Goal: Task Accomplishment & Management: Use online tool/utility

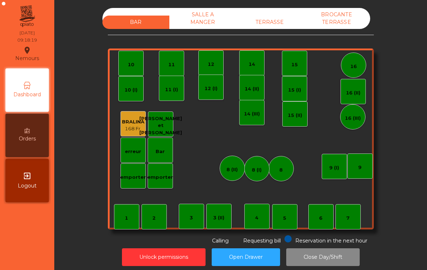
click at [255, 23] on div "TERRASSE" at bounding box center [269, 22] width 67 height 13
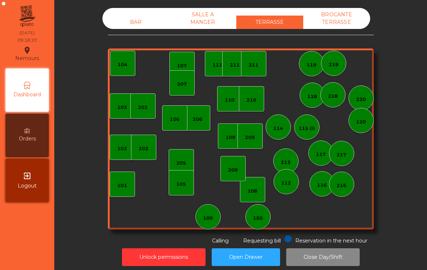
click at [260, 219] on div "150" at bounding box center [258, 217] width 10 height 7
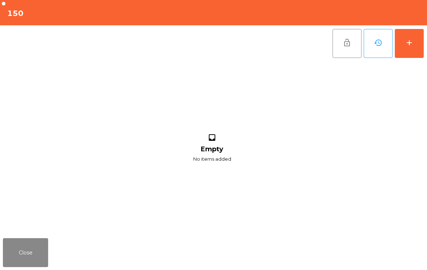
click at [412, 50] on button "add" at bounding box center [409, 43] width 29 height 29
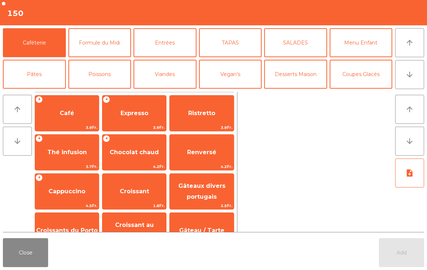
click at [64, 120] on span "Café" at bounding box center [67, 113] width 64 height 20
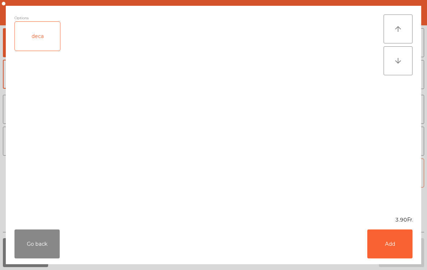
click at [398, 255] on button "Add" at bounding box center [389, 243] width 45 height 29
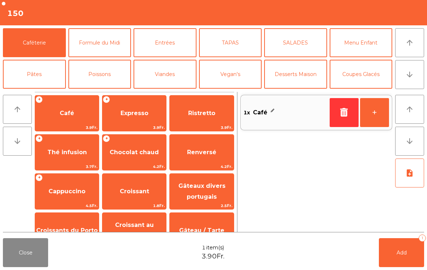
click at [382, 119] on button "+" at bounding box center [374, 112] width 29 height 29
click at [399, 250] on span "Add" at bounding box center [401, 252] width 10 height 7
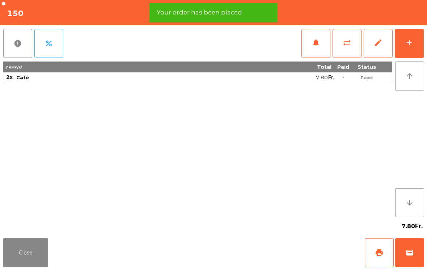
click at [381, 256] on span "print" at bounding box center [379, 252] width 9 height 9
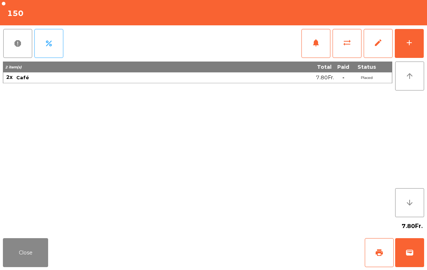
click at [18, 258] on button "Close" at bounding box center [25, 252] width 45 height 29
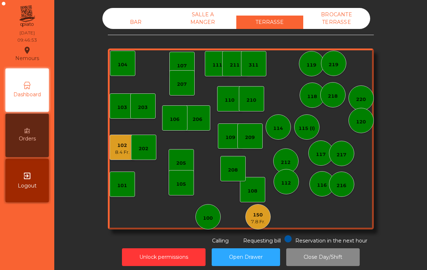
click at [216, 222] on div "100" at bounding box center [207, 216] width 25 height 25
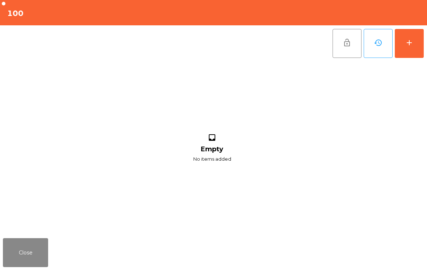
click at [411, 54] on button "add" at bounding box center [409, 43] width 29 height 29
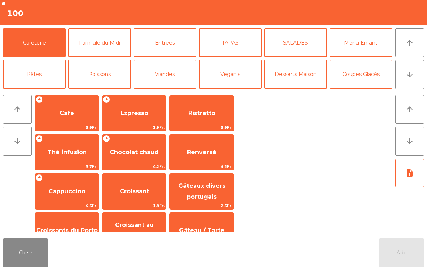
click at [63, 123] on span "Café" at bounding box center [67, 113] width 64 height 20
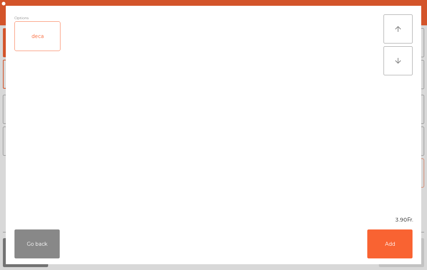
click at [399, 246] on button "Add" at bounding box center [389, 243] width 45 height 29
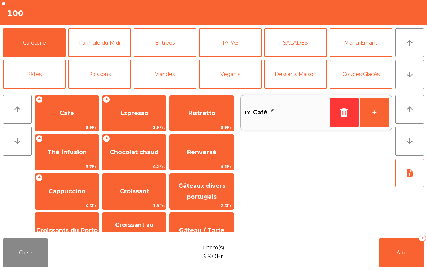
click at [62, 227] on span "Croissants du Porto" at bounding box center [66, 230] width 61 height 7
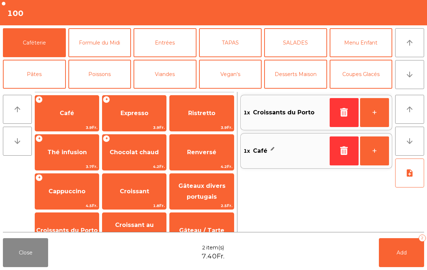
click at [403, 255] on span "Add" at bounding box center [401, 252] width 10 height 7
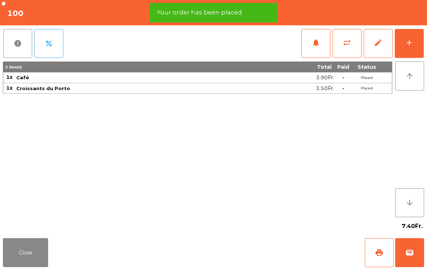
click at [384, 250] on button "print" at bounding box center [379, 252] width 29 height 29
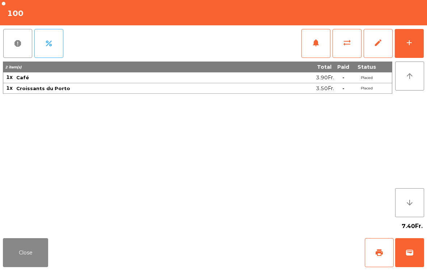
click at [20, 263] on button "Close" at bounding box center [25, 252] width 45 height 29
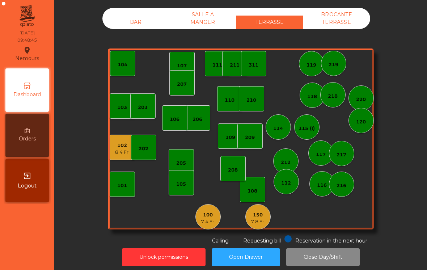
click at [260, 193] on div "108" at bounding box center [252, 189] width 25 height 25
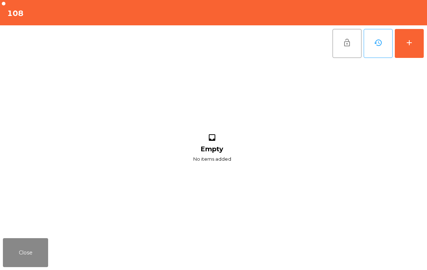
click at [415, 47] on button "add" at bounding box center [409, 43] width 29 height 29
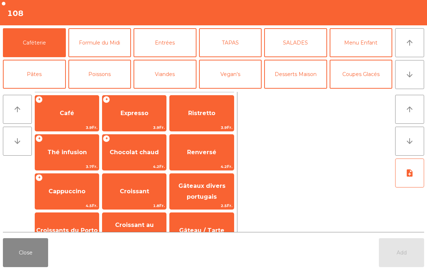
click at [58, 152] on span "Thé infusion" at bounding box center [66, 152] width 39 height 7
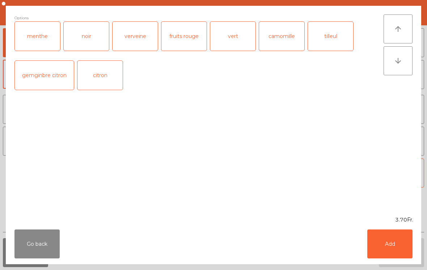
click at [232, 38] on div "vert" at bounding box center [232, 36] width 45 height 29
click at [393, 243] on button "Add" at bounding box center [389, 243] width 45 height 29
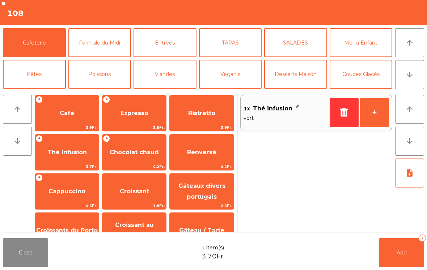
click at [192, 147] on span "Renversé" at bounding box center [202, 153] width 64 height 20
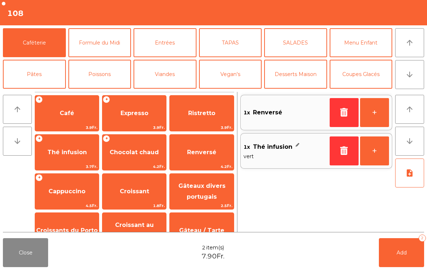
click at [58, 221] on span "Croissants du Porto" at bounding box center [67, 231] width 64 height 20
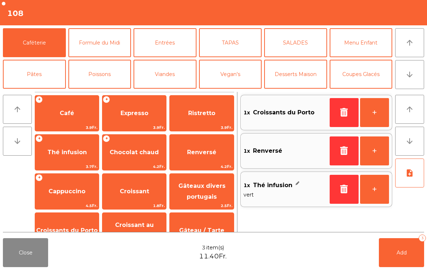
click at [133, 193] on span "Croissant" at bounding box center [134, 191] width 29 height 7
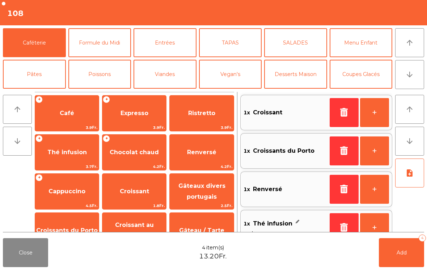
click at [404, 253] on span "Add" at bounding box center [401, 252] width 10 height 7
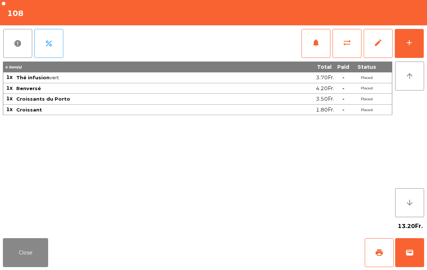
click at [372, 251] on button "print" at bounding box center [379, 252] width 29 height 29
click at [23, 246] on button "Close" at bounding box center [25, 252] width 45 height 29
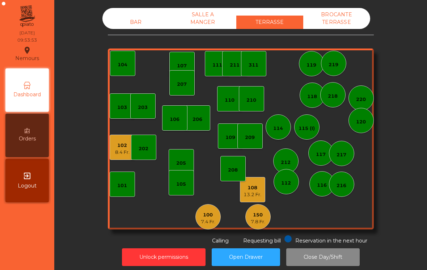
click at [258, 224] on div "7.8 Fr." at bounding box center [258, 221] width 14 height 7
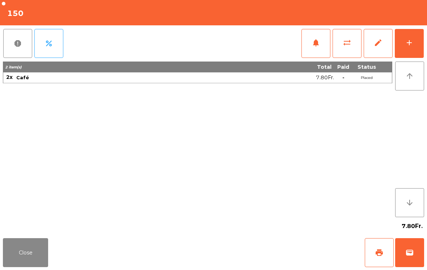
click at [409, 256] on span "wallet" at bounding box center [409, 252] width 9 height 9
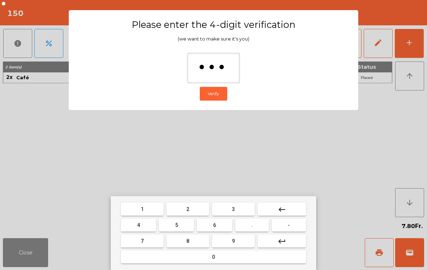
type input "****"
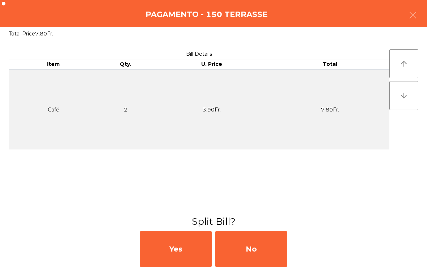
click at [243, 241] on div "No" at bounding box center [251, 249] width 72 height 36
click at [241, 252] on div "MB" at bounding box center [251, 249] width 72 height 36
click at [263, 256] on div "No" at bounding box center [251, 249] width 72 height 36
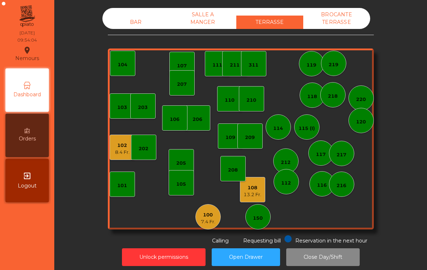
click at [147, 25] on div "BAR" at bounding box center [135, 22] width 67 height 13
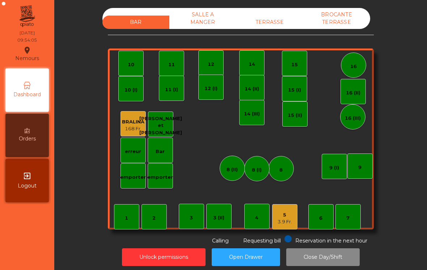
click at [302, 221] on div "1 2 3 4 5 3.9 Fr. 6 7 8 9 10 11 12 14 15 16 Bar 3 (II) 14 (II) 15 (I) erreur em…" at bounding box center [241, 138] width 266 height 181
click at [288, 223] on div "3.9 Fr." at bounding box center [284, 221] width 14 height 7
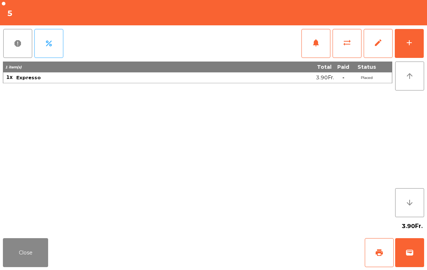
click at [411, 250] on span "wallet" at bounding box center [409, 252] width 9 height 9
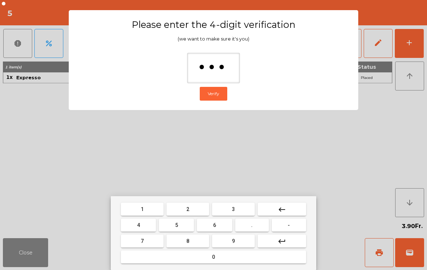
type input "****"
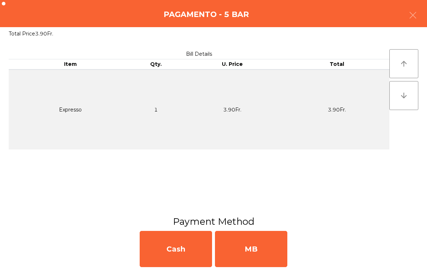
click at [262, 246] on div "MB" at bounding box center [251, 249] width 72 height 36
click at [258, 251] on div "No" at bounding box center [251, 249] width 72 height 36
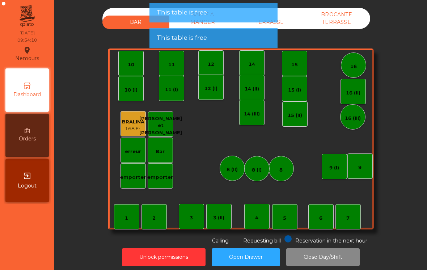
click at [269, 257] on button "Open Drawer" at bounding box center [246, 257] width 68 height 18
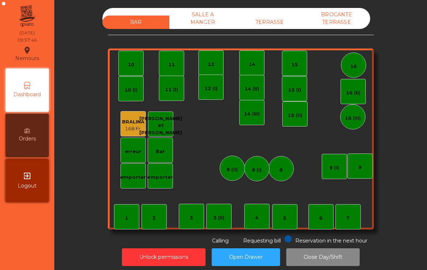
click at [266, 27] on div "TERRASSE" at bounding box center [269, 22] width 67 height 13
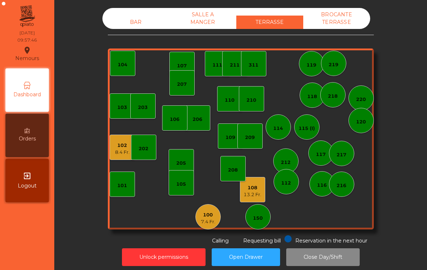
click at [252, 191] on div "13.2 Fr." at bounding box center [252, 194] width 18 height 7
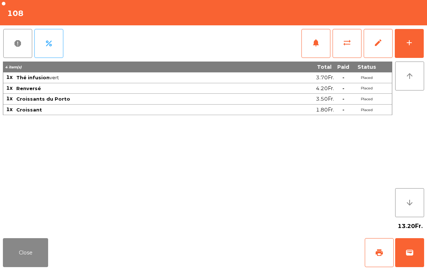
click at [409, 247] on button "wallet" at bounding box center [409, 252] width 29 height 29
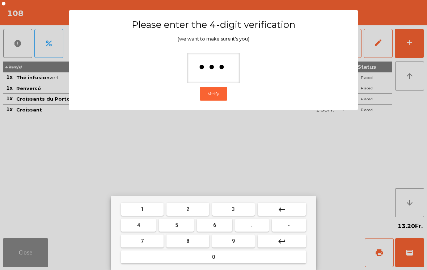
type input "****"
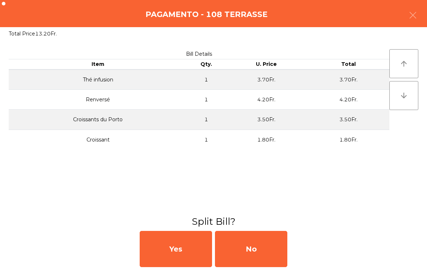
click at [263, 246] on div "No" at bounding box center [251, 249] width 72 height 36
click at [267, 238] on div "No" at bounding box center [251, 249] width 72 height 36
click at [271, 247] on div "No" at bounding box center [251, 249] width 72 height 36
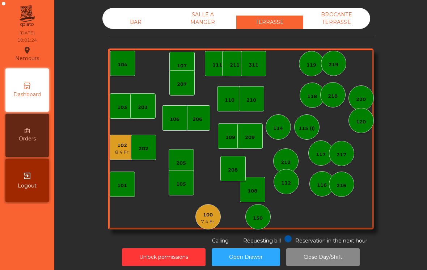
click at [179, 64] on div "107" at bounding box center [182, 65] width 10 height 7
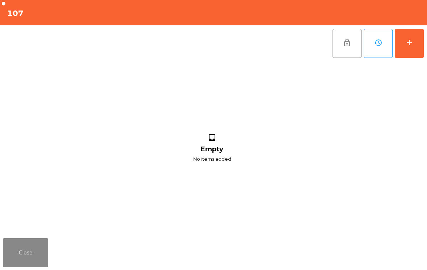
click at [401, 47] on button "add" at bounding box center [409, 43] width 29 height 29
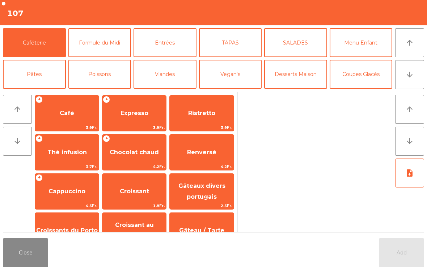
click at [411, 75] on icon "arrow_downward" at bounding box center [409, 74] width 9 height 9
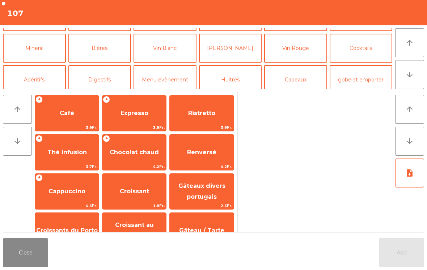
scroll to position [63, 0]
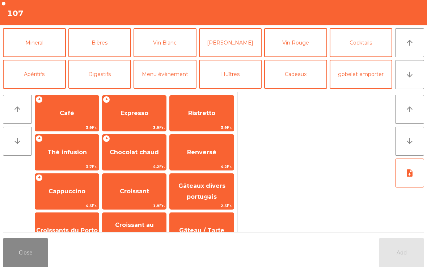
click at [56, 45] on button "Mineral" at bounding box center [34, 42] width 63 height 29
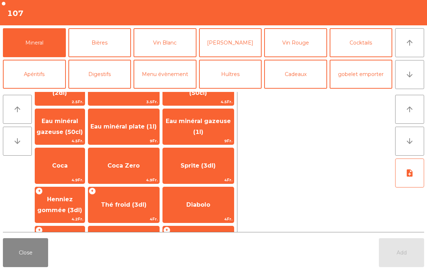
scroll to position [25, 0]
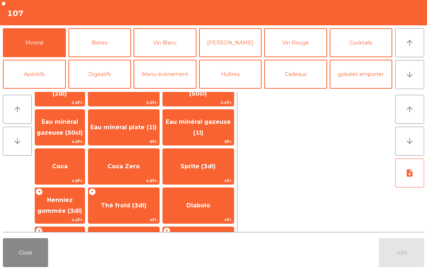
click at [144, 209] on span "Thé froid (3dl)" at bounding box center [124, 205] width 46 height 7
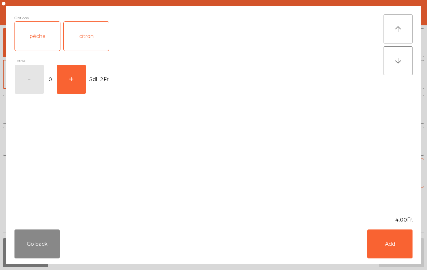
click at [43, 39] on div "pêche" at bounding box center [37, 36] width 45 height 29
click at [92, 40] on div "citron" at bounding box center [86, 36] width 45 height 29
click at [47, 27] on div "pêche" at bounding box center [37, 36] width 45 height 29
click at [383, 244] on button "Add" at bounding box center [389, 243] width 45 height 29
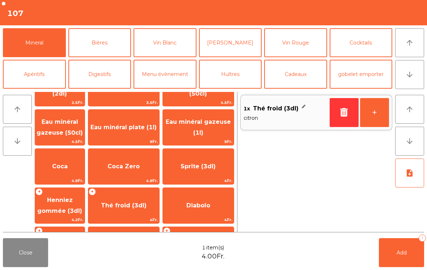
click at [413, 257] on button "Add 1" at bounding box center [401, 252] width 45 height 29
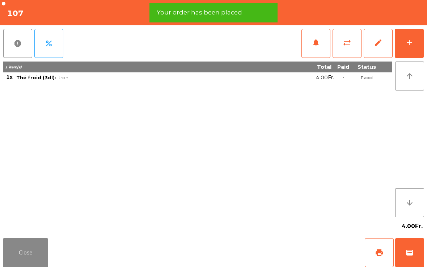
click at [375, 248] on button "print" at bounding box center [379, 252] width 29 height 29
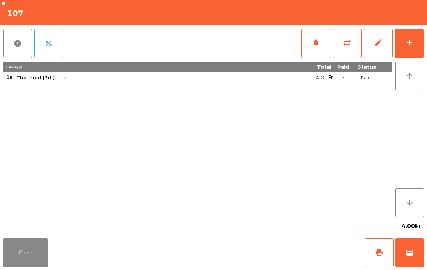
click at [22, 256] on button "Close" at bounding box center [25, 252] width 45 height 29
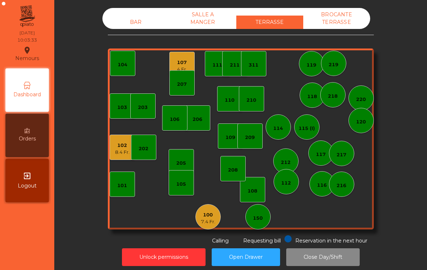
click at [206, 219] on div "7.4 Fr." at bounding box center [208, 221] width 14 height 7
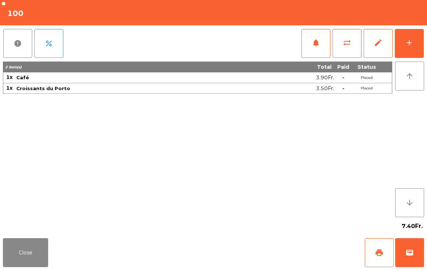
click at [417, 245] on button "wallet" at bounding box center [409, 252] width 29 height 29
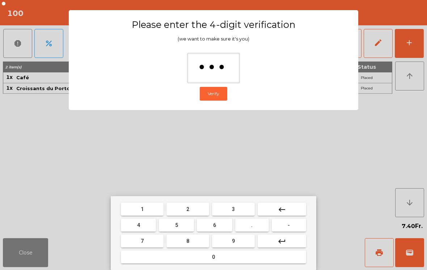
type input "****"
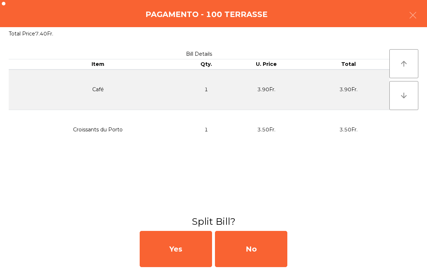
click at [263, 235] on div "No" at bounding box center [251, 249] width 72 height 36
click at [252, 246] on div "MB" at bounding box center [251, 249] width 72 height 36
click at [262, 249] on div "No" at bounding box center [251, 249] width 72 height 36
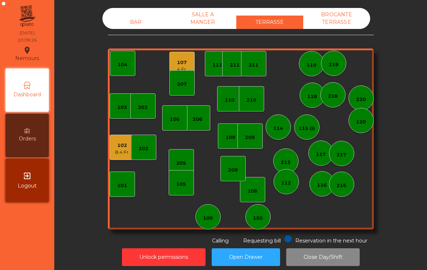
click at [120, 152] on div "8.4 Fr." at bounding box center [122, 152] width 14 height 7
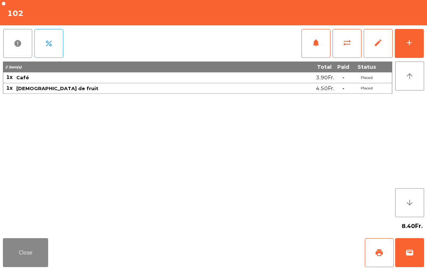
click at [21, 258] on button "Close" at bounding box center [25, 252] width 45 height 29
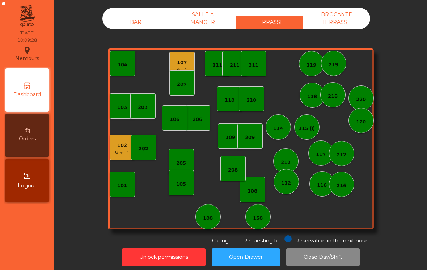
click at [180, 68] on div "4 Fr." at bounding box center [182, 69] width 10 height 7
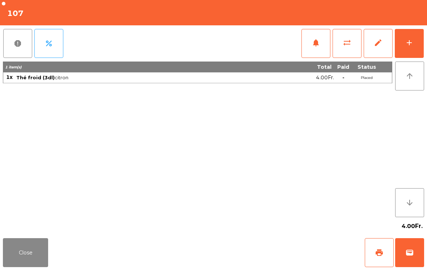
click at [24, 252] on button "Close" at bounding box center [25, 252] width 45 height 29
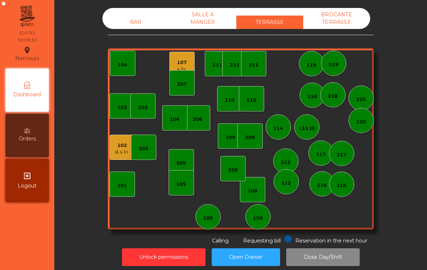
click at [234, 143] on div "109" at bounding box center [230, 135] width 25 height 25
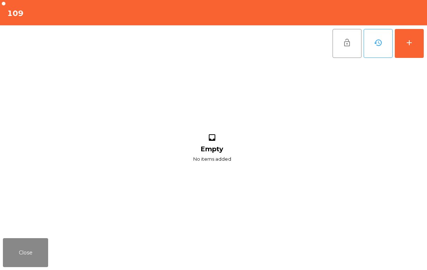
click at [18, 253] on button "Close" at bounding box center [25, 252] width 45 height 29
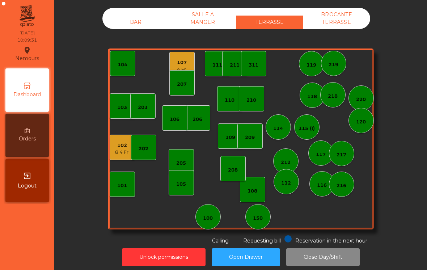
click at [225, 110] on div "110" at bounding box center [229, 98] width 25 height 25
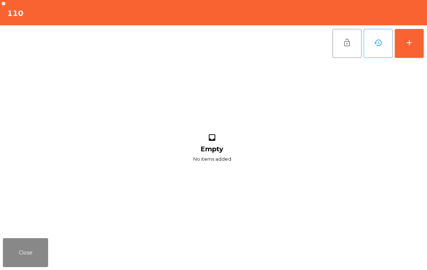
click at [407, 39] on div "add" at bounding box center [409, 42] width 9 height 9
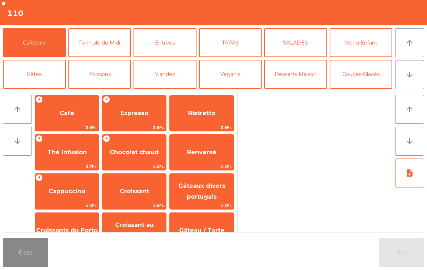
click at [194, 160] on span "Renversé" at bounding box center [202, 153] width 64 height 20
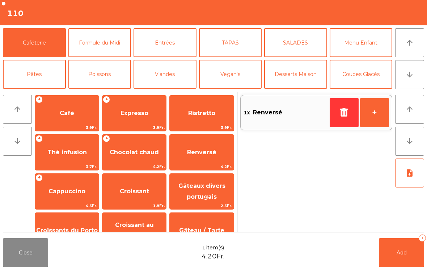
click at [405, 255] on span "Add" at bounding box center [401, 252] width 10 height 7
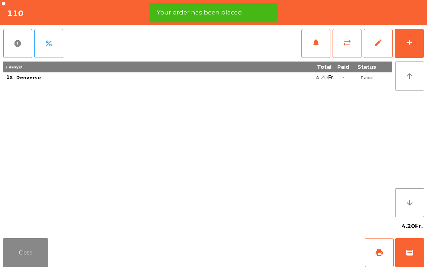
click at [374, 248] on button "print" at bounding box center [379, 252] width 29 height 29
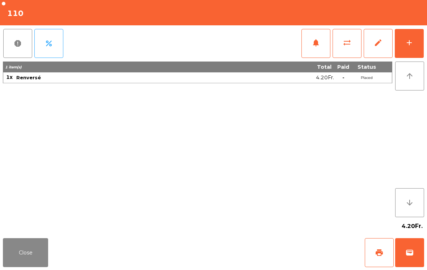
click at [414, 249] on button "wallet" at bounding box center [409, 252] width 29 height 29
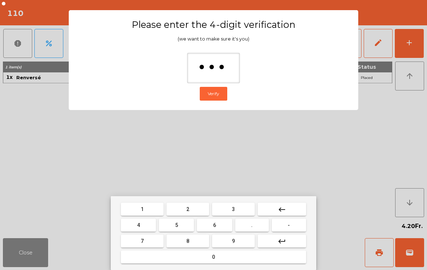
type input "****"
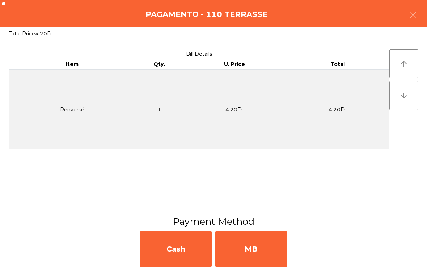
click at [276, 246] on div "MB" at bounding box center [251, 249] width 72 height 36
click at [264, 254] on div "No" at bounding box center [251, 249] width 72 height 36
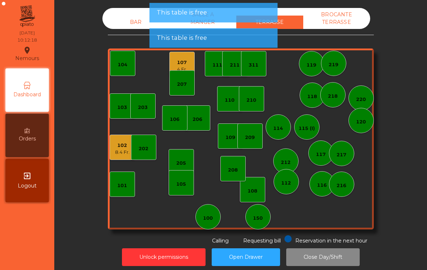
click at [180, 70] on div "4 Fr." at bounding box center [182, 69] width 10 height 7
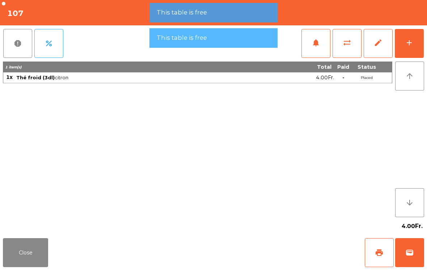
click at [408, 243] on button "wallet" at bounding box center [409, 252] width 29 height 29
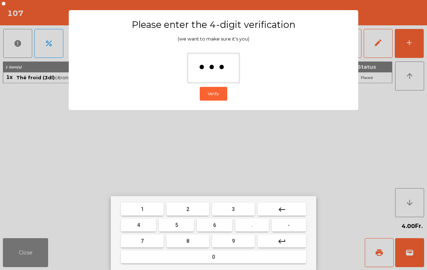
type input "****"
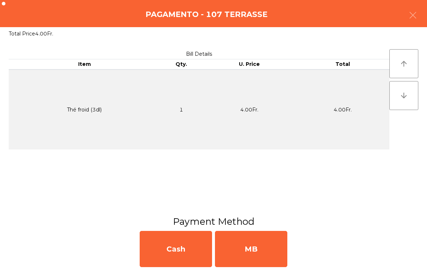
click at [272, 250] on div "MB" at bounding box center [251, 249] width 72 height 36
click at [265, 251] on div "No" at bounding box center [251, 249] width 72 height 36
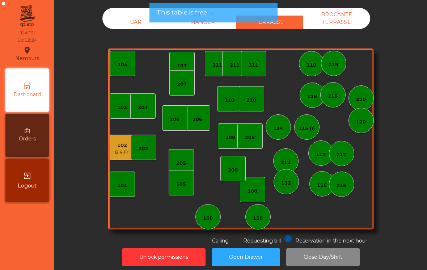
click at [118, 158] on div "102 8.4 Fr." at bounding box center [122, 147] width 25 height 25
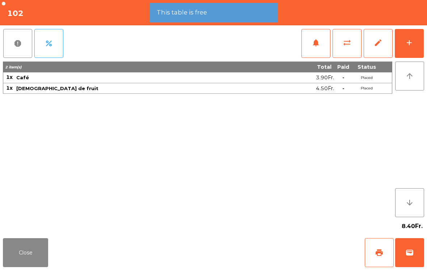
click at [408, 253] on span "wallet" at bounding box center [409, 252] width 9 height 9
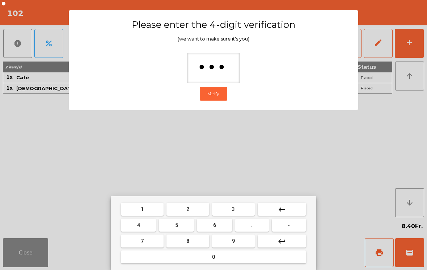
type input "****"
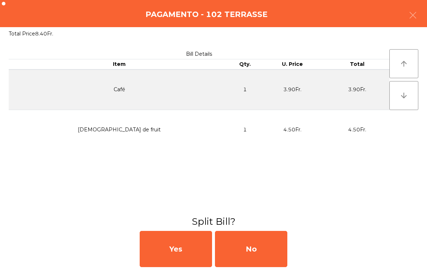
click at [261, 254] on div "No" at bounding box center [251, 249] width 72 height 36
click at [261, 254] on div "MB" at bounding box center [251, 249] width 72 height 36
click at [263, 250] on div "No" at bounding box center [251, 249] width 72 height 36
click at [254, 252] on div "No" at bounding box center [251, 249] width 72 height 36
click at [249, 241] on span "Requesting bill" at bounding box center [262, 240] width 38 height 7
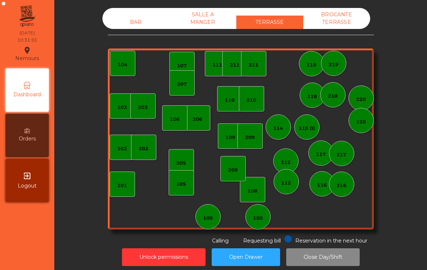
click at [272, 231] on div "BAR SALLE A MANGER TERRASSE BROCANTE TERRASSE 103 102 101 202 206 104 205 108 1…" at bounding box center [241, 126] width 266 height 237
click at [269, 221] on div "150" at bounding box center [257, 216] width 25 height 25
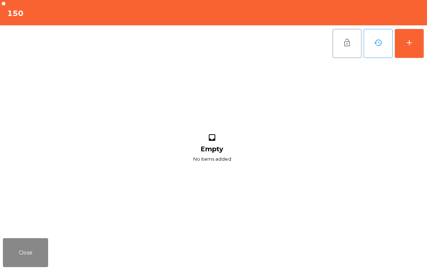
click at [413, 47] on button "add" at bounding box center [409, 43] width 29 height 29
click at [404, 55] on button "add" at bounding box center [409, 43] width 29 height 29
click at [416, 37] on button "add" at bounding box center [409, 43] width 29 height 29
